Goal: Navigation & Orientation: Go to known website

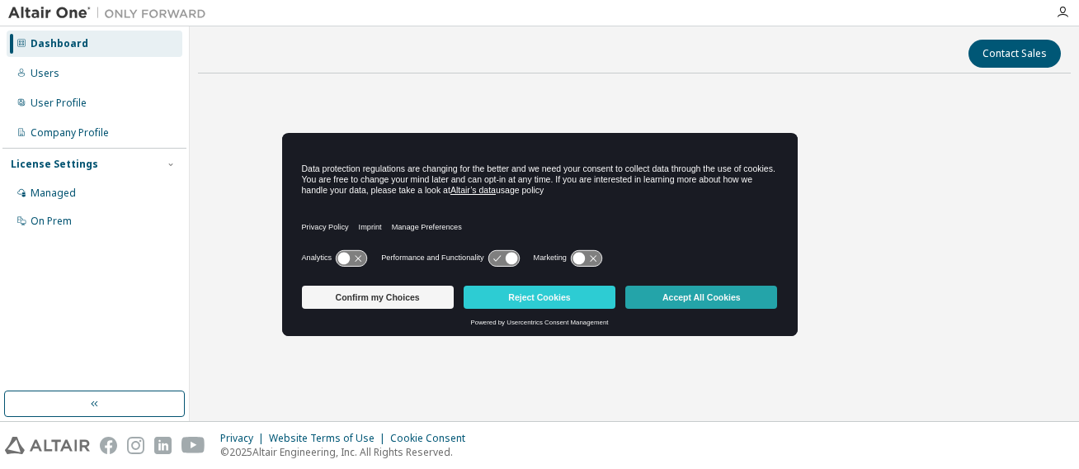
click at [733, 294] on button "Accept All Cookies" at bounding box center [701, 296] width 152 height 23
